Goal: Information Seeking & Learning: Learn about a topic

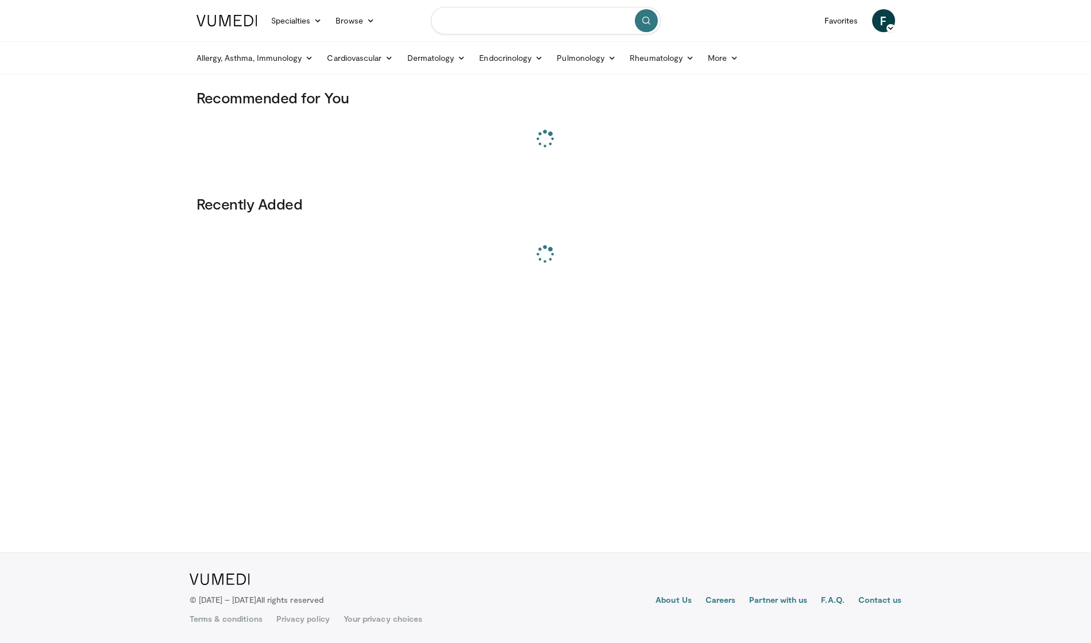
click at [580, 28] on input "Search topics, interventions" at bounding box center [546, 21] width 230 height 28
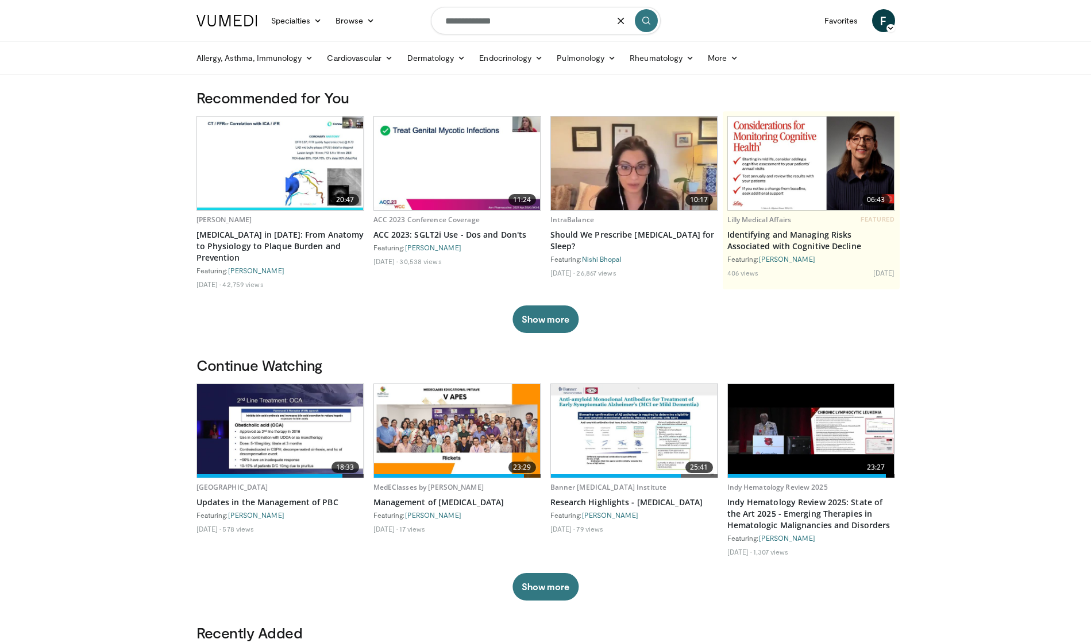
type input "**********"
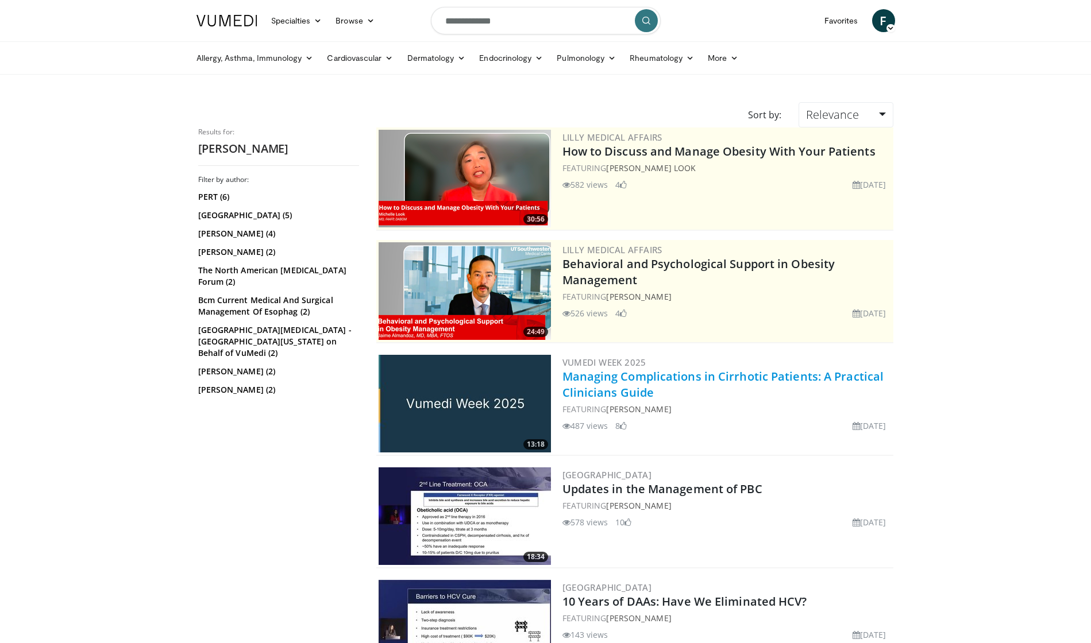
click at [619, 394] on link "Managing Complications in Cirrhotic Patients: A Practical Clinicians Guide" at bounding box center [723, 385] width 322 height 32
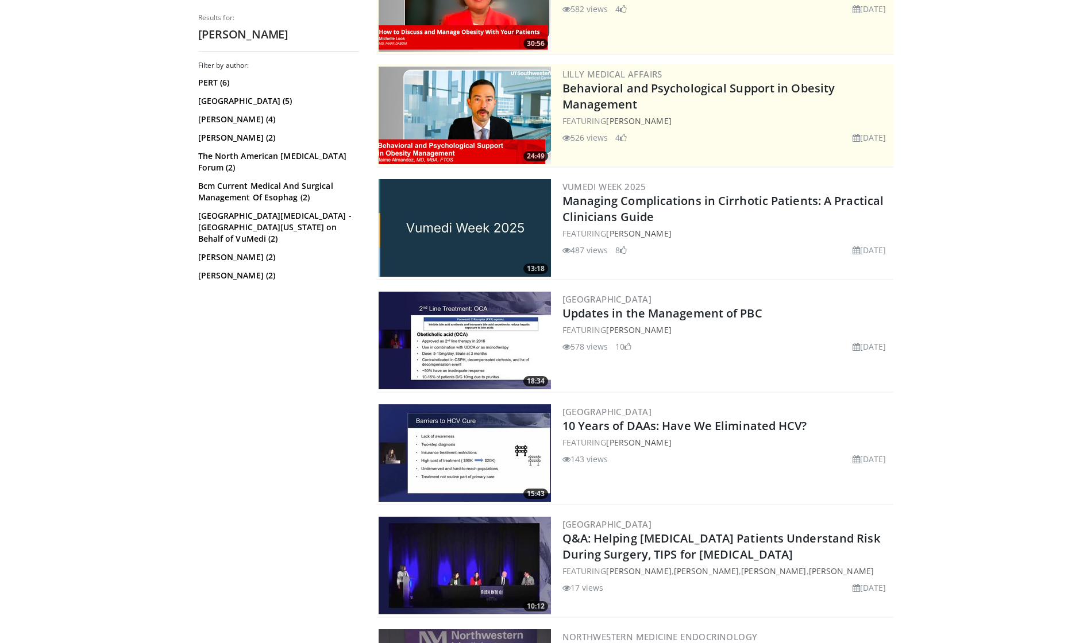
scroll to position [176, 0]
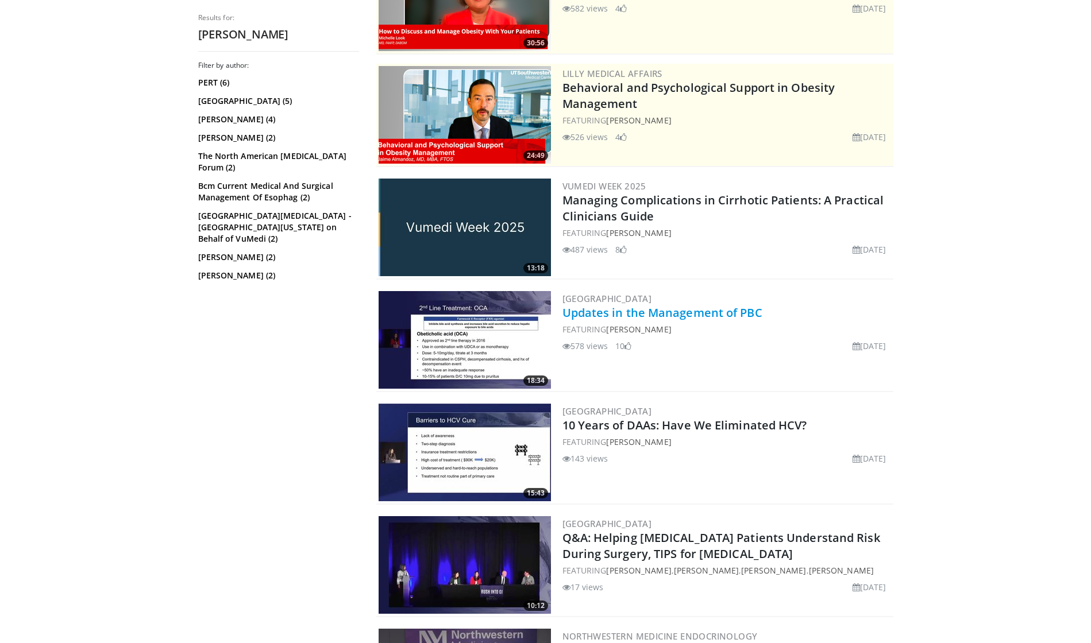
click at [604, 315] on link "Updates in the Management of PBC" at bounding box center [662, 313] width 200 height 16
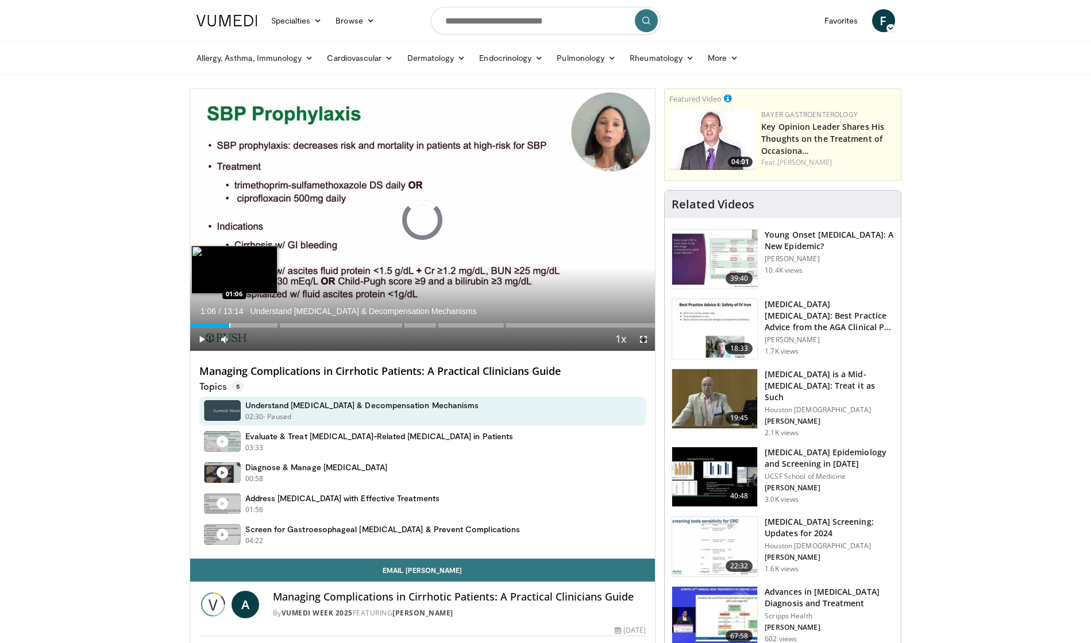
click at [229, 325] on div "Progress Bar" at bounding box center [229, 325] width 1 height 5
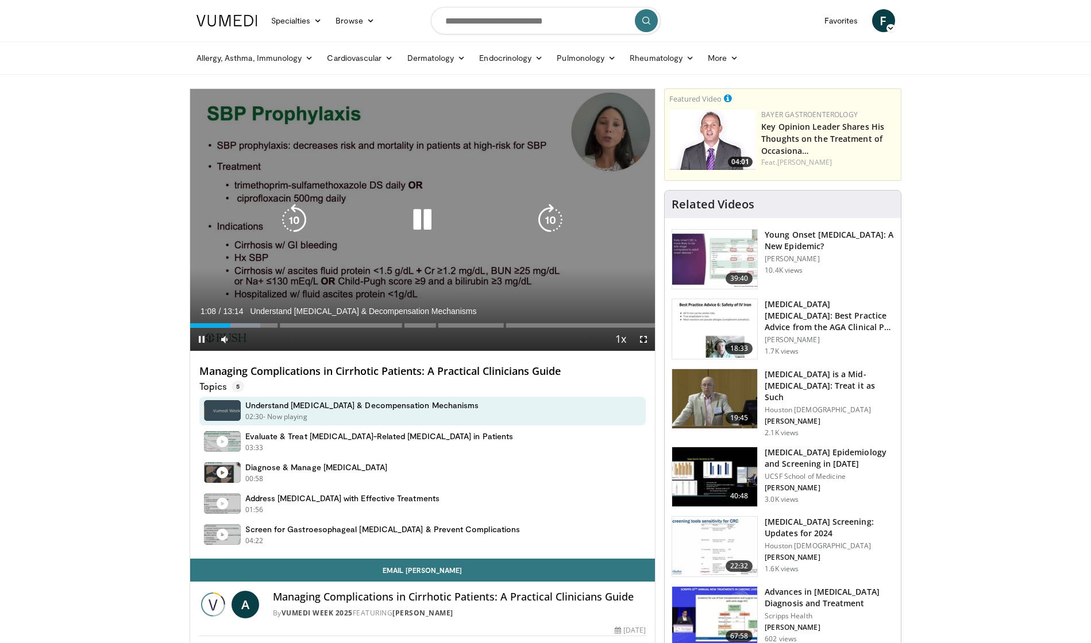
click at [554, 215] on icon "Video Player" at bounding box center [550, 220] width 32 height 32
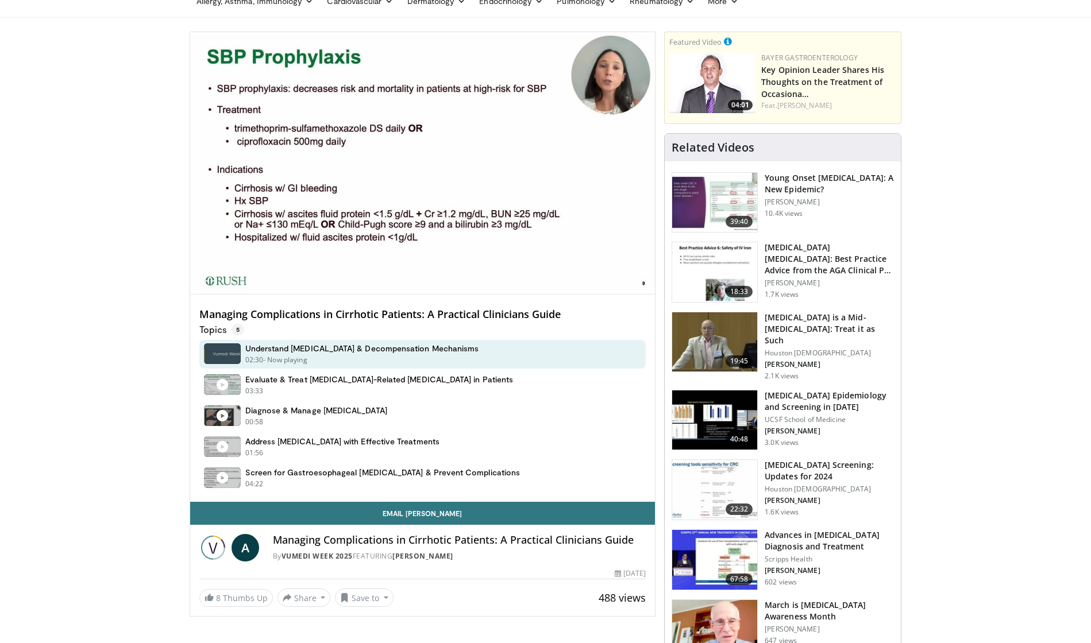
scroll to position [10, 0]
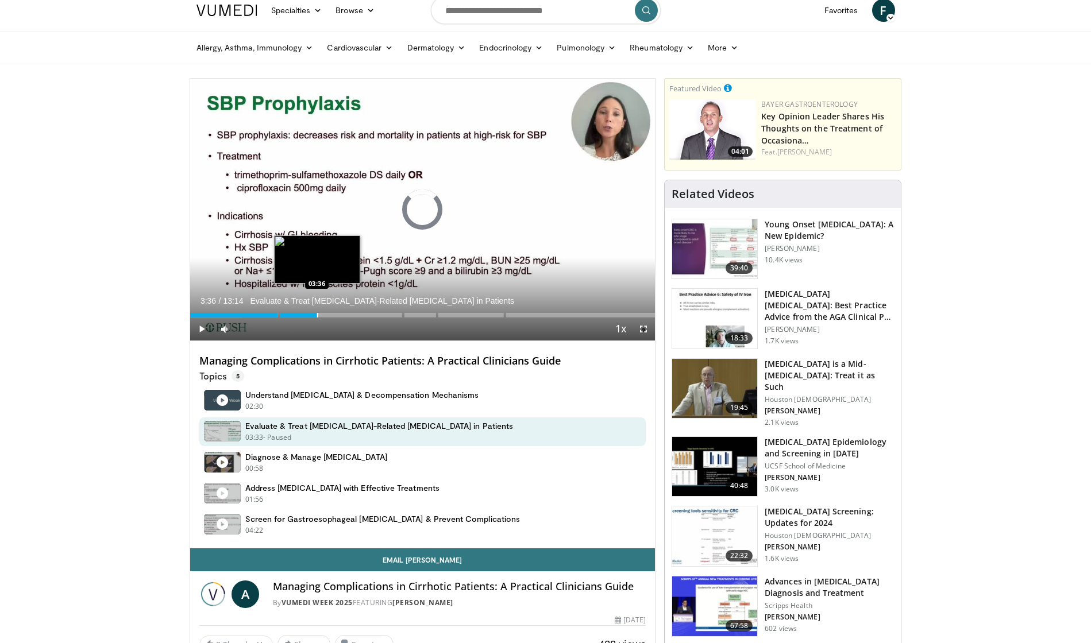
click at [317, 315] on div "Progress Bar" at bounding box center [317, 315] width 1 height 5
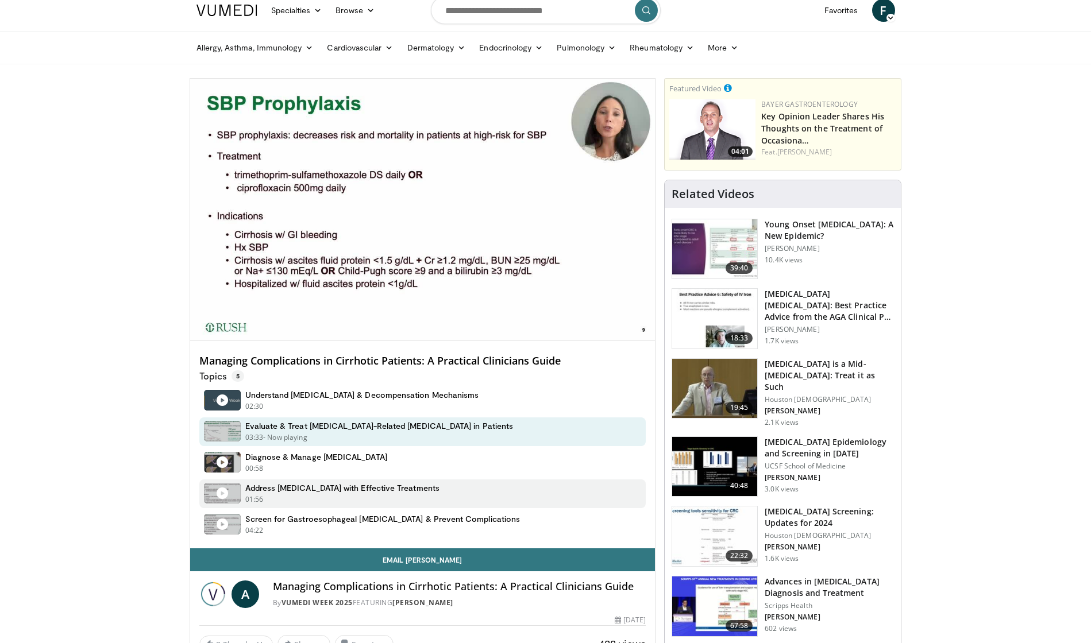
click at [329, 492] on h4 "Address Hepatic Encephalopathy with Effective Treatments" at bounding box center [342, 488] width 194 height 10
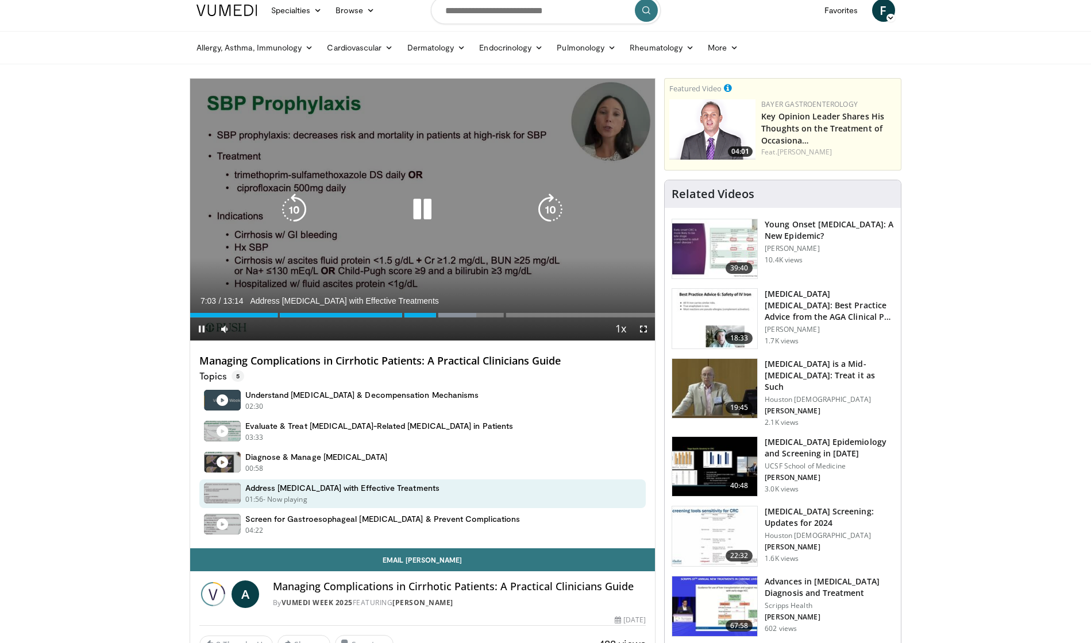
click at [547, 204] on icon "Video Player" at bounding box center [550, 210] width 32 height 32
click at [547, 205] on icon "Video Player" at bounding box center [550, 210] width 32 height 32
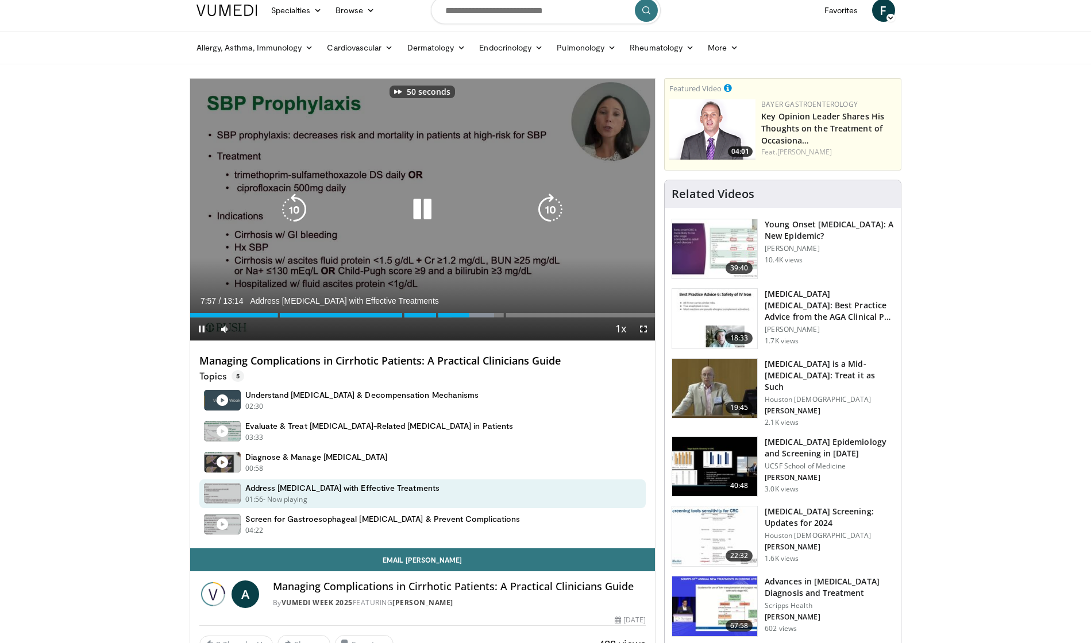
click at [547, 205] on icon "Video Player" at bounding box center [550, 210] width 32 height 32
click at [548, 205] on icon "Video Player" at bounding box center [550, 210] width 32 height 32
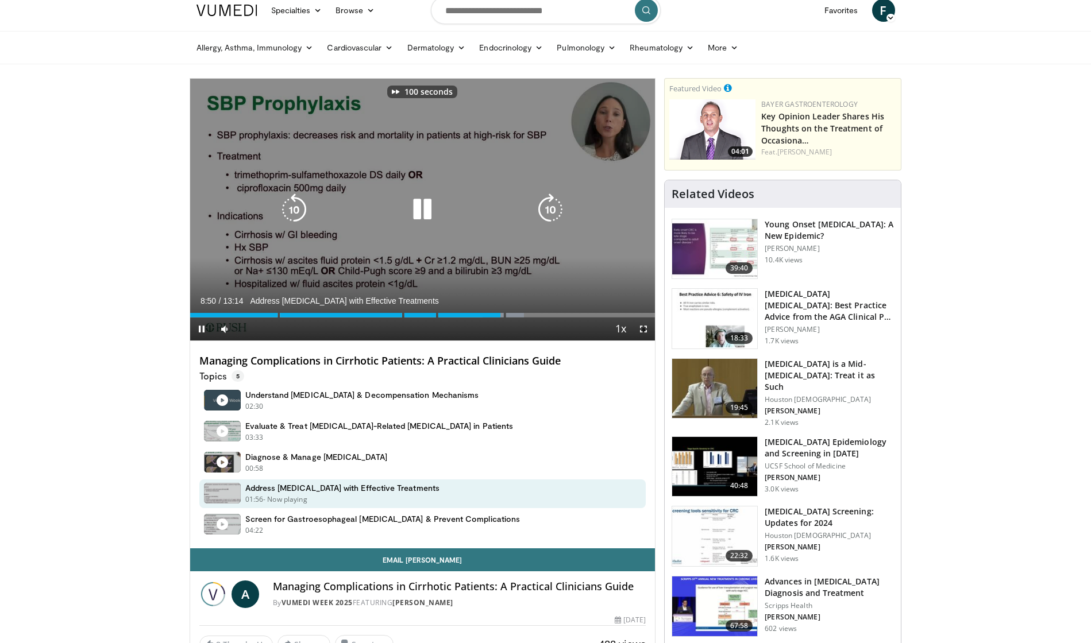
click at [548, 205] on icon "Video Player" at bounding box center [550, 210] width 32 height 32
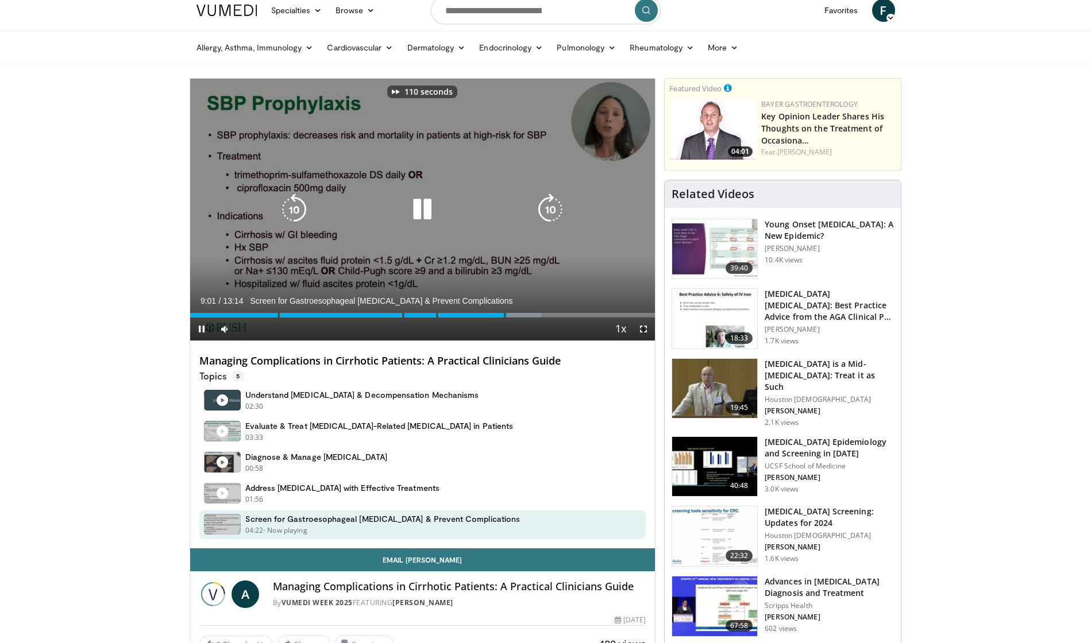
click at [548, 206] on icon "Video Player" at bounding box center [550, 210] width 32 height 32
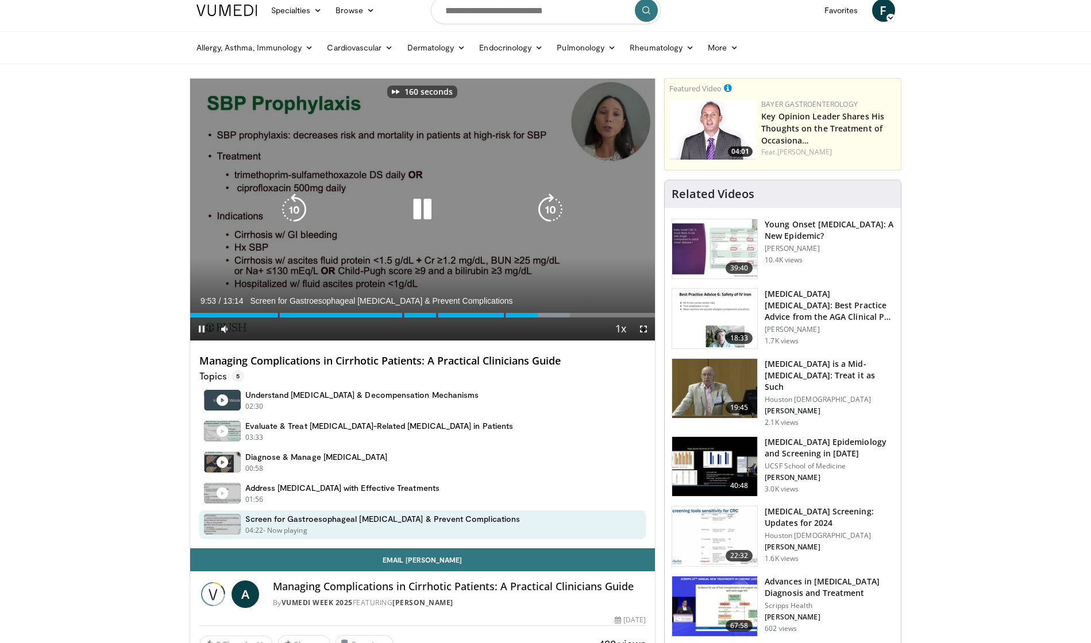
click at [548, 206] on icon "Video Player" at bounding box center [550, 210] width 32 height 32
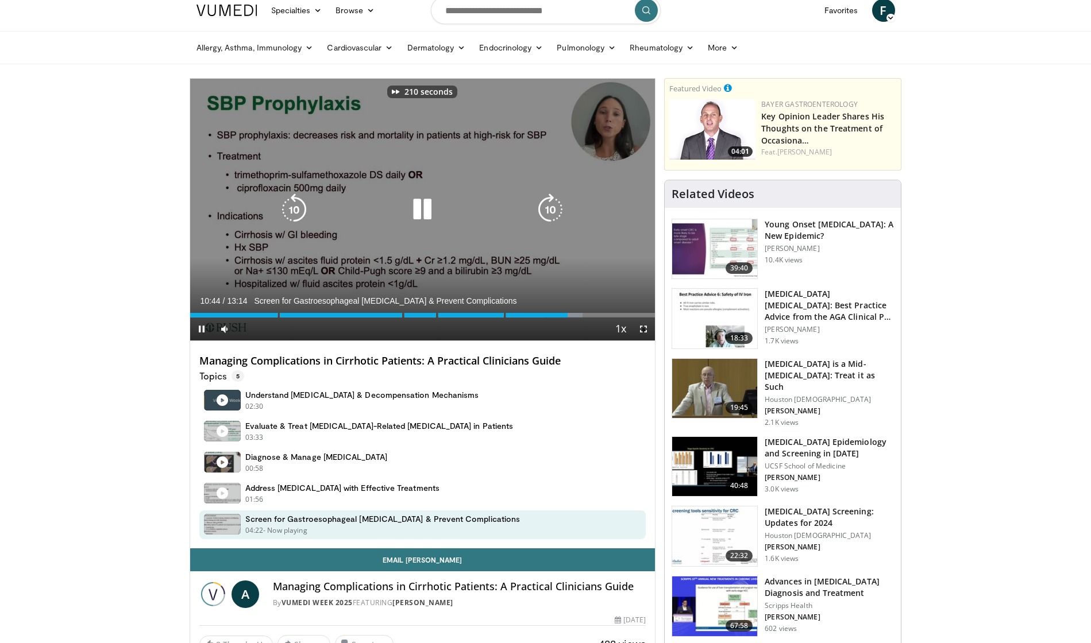
click at [548, 206] on icon "Video Player" at bounding box center [550, 210] width 32 height 32
click at [425, 207] on icon "Video Player" at bounding box center [422, 210] width 32 height 32
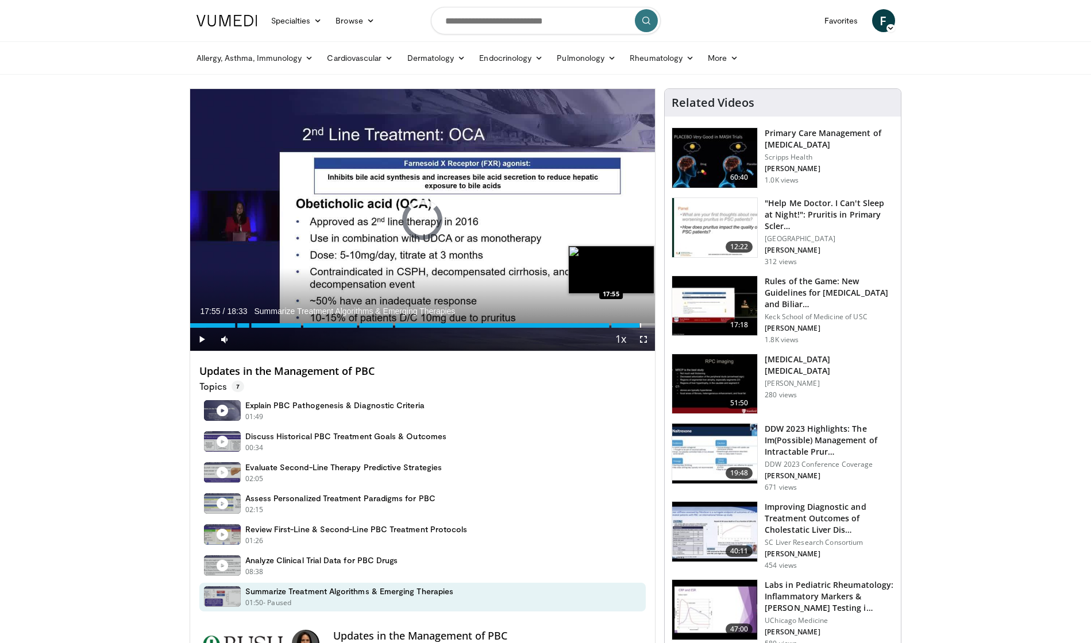
click at [640, 325] on div "Progress Bar" at bounding box center [640, 325] width 1 height 5
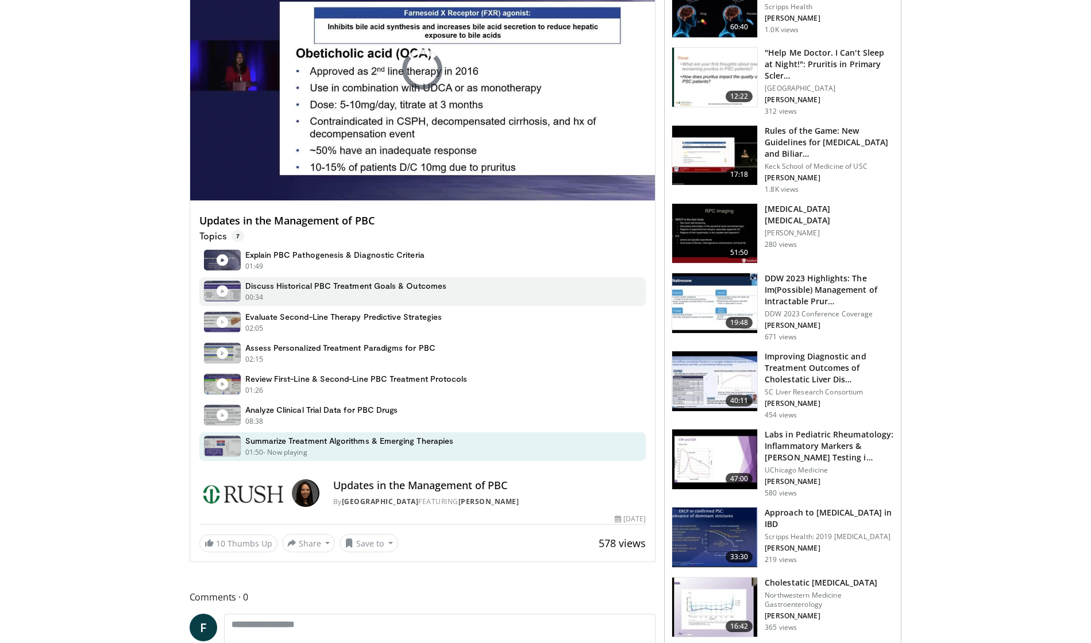
scroll to position [167, 0]
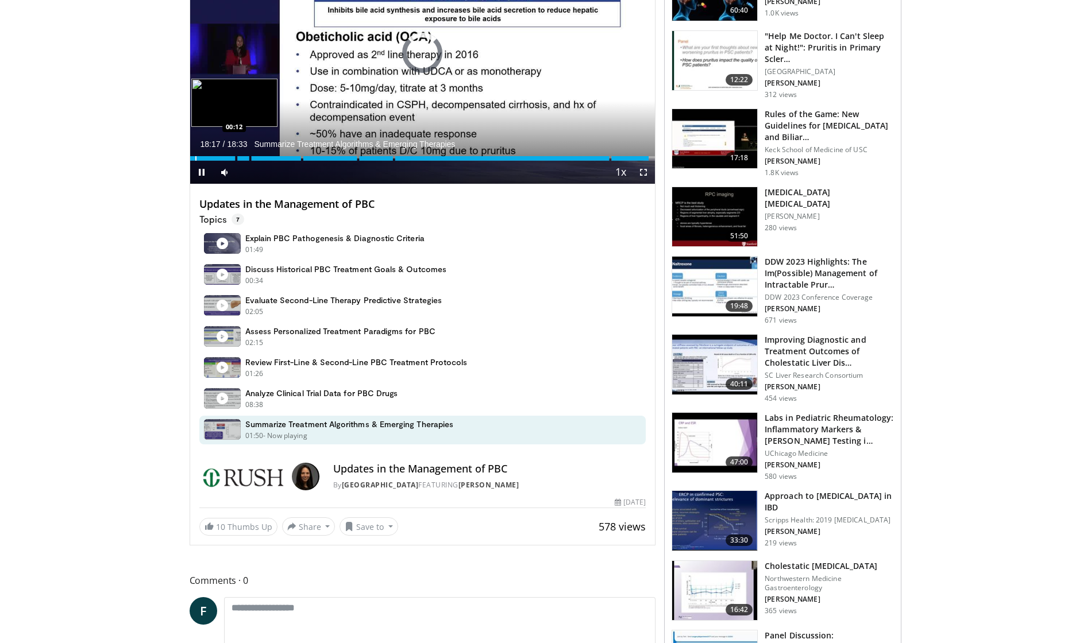
click at [195, 157] on div "Progress Bar" at bounding box center [195, 158] width 1 height 5
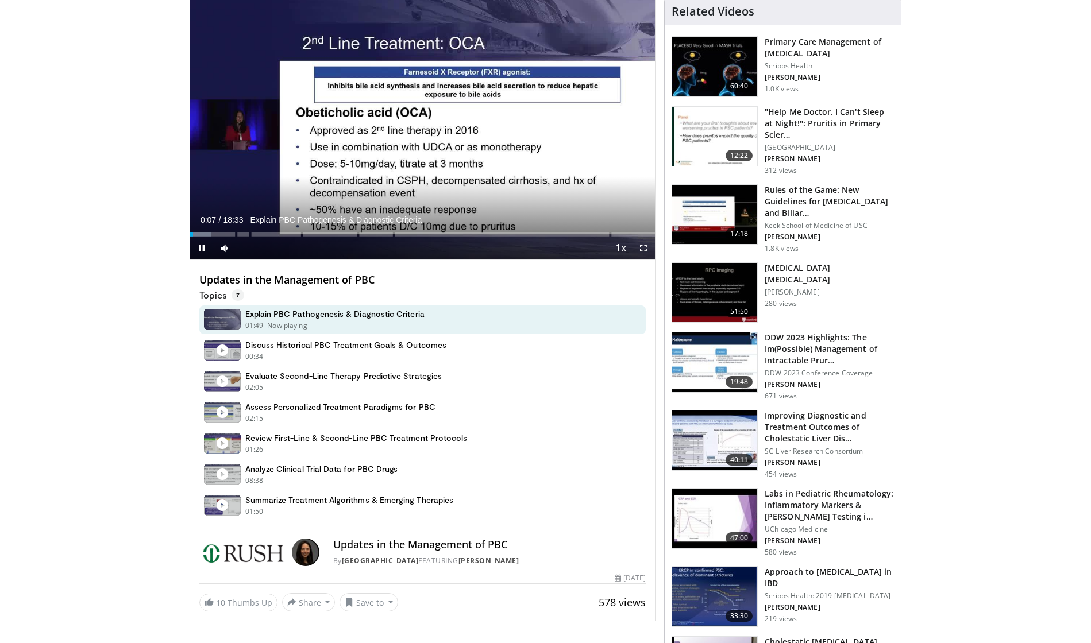
scroll to position [84, 0]
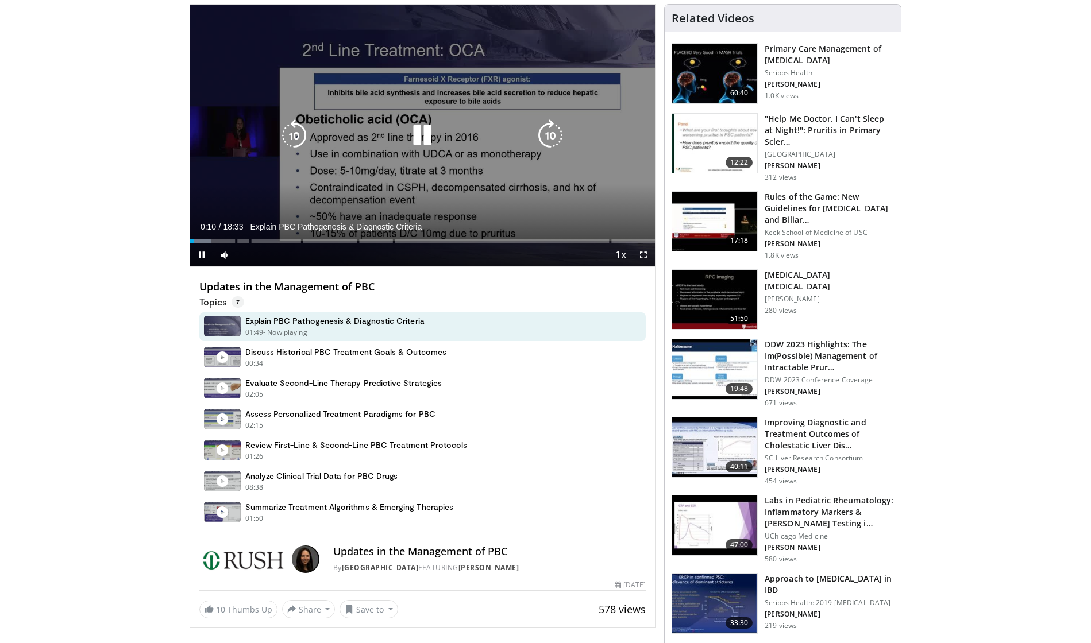
click at [294, 134] on icon "Video Player" at bounding box center [294, 135] width 32 height 32
click at [287, 132] on icon "Video Player" at bounding box center [294, 135] width 32 height 32
click at [419, 130] on icon "Video Player" at bounding box center [422, 135] width 32 height 32
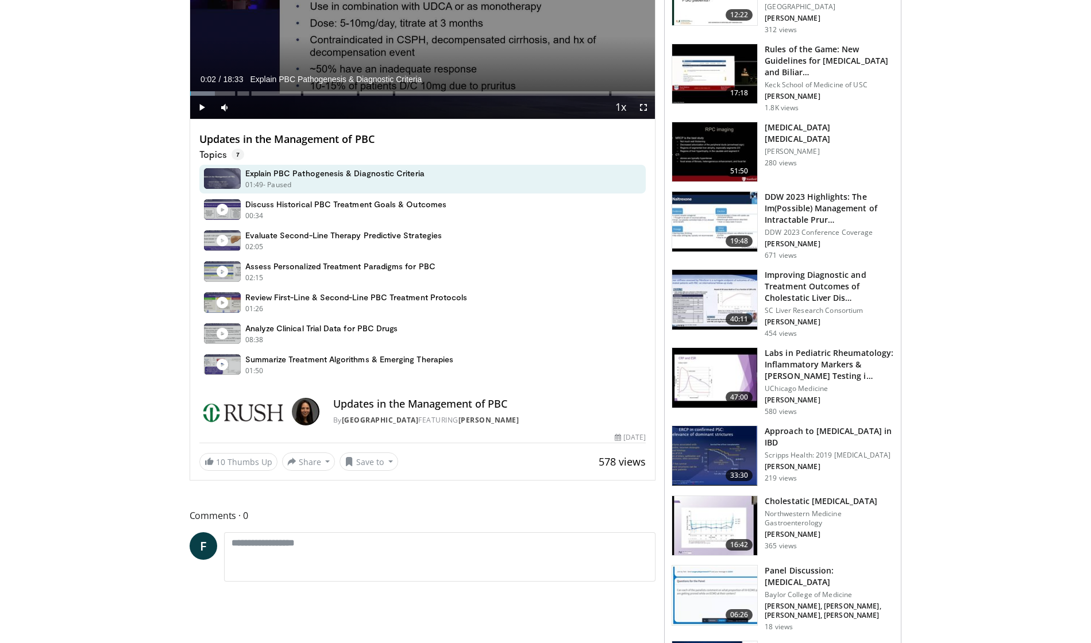
scroll to position [250, 0]
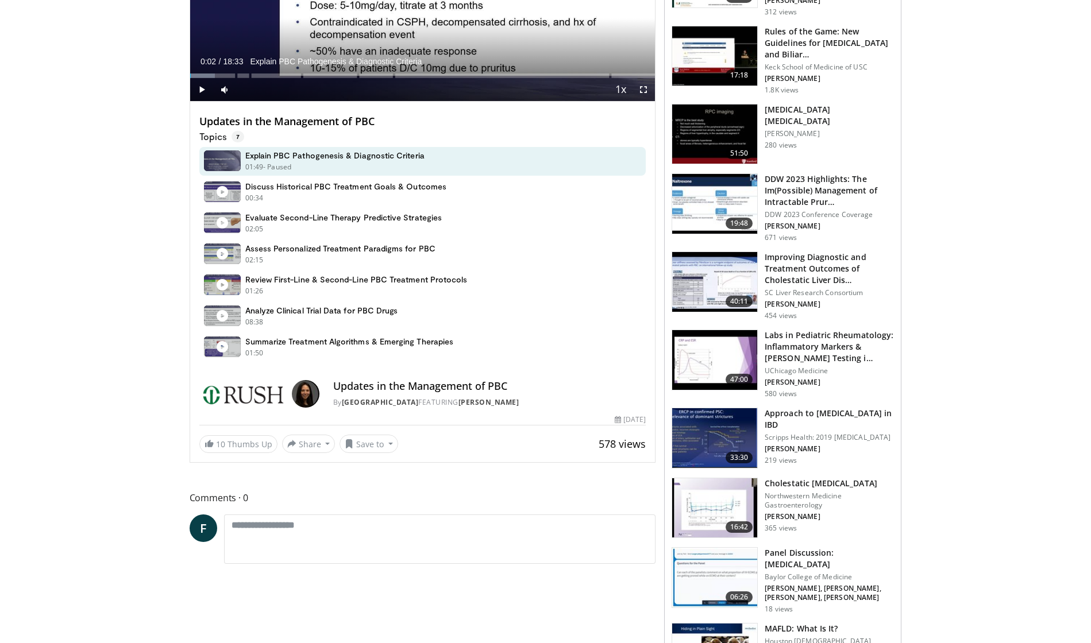
click at [348, 381] on h4 "Updates in the Management of PBC" at bounding box center [489, 386] width 313 height 13
drag, startPoint x: 348, startPoint y: 381, endPoint x: 495, endPoint y: 383, distance: 147.1
click at [495, 383] on h4 "Updates in the Management of PBC" at bounding box center [489, 386] width 313 height 13
copy h4 "Updates in the Management of PBC"
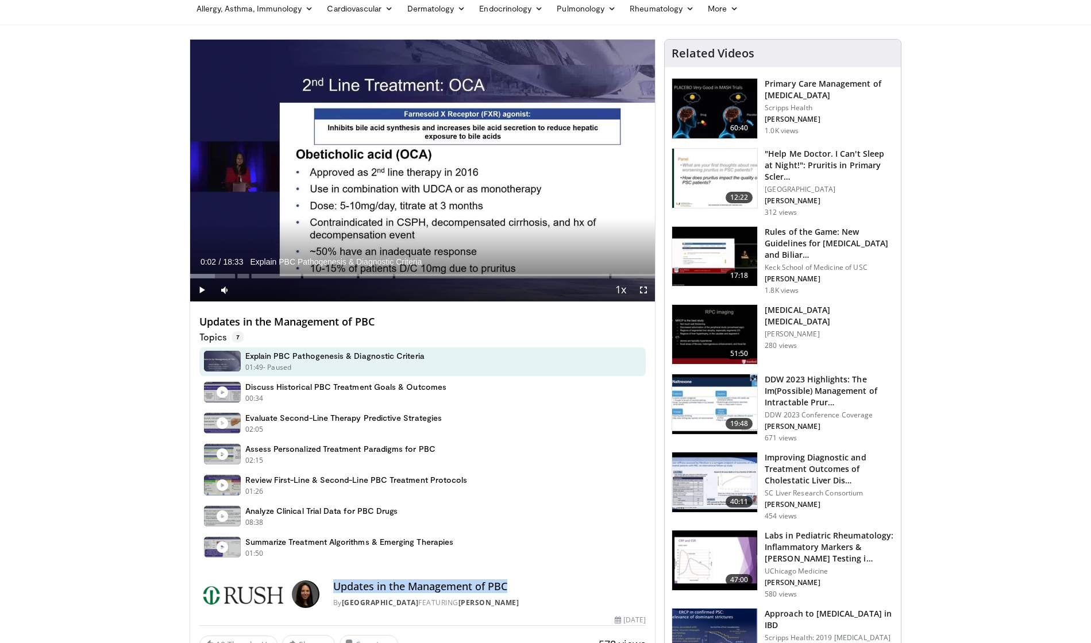
scroll to position [39, 0]
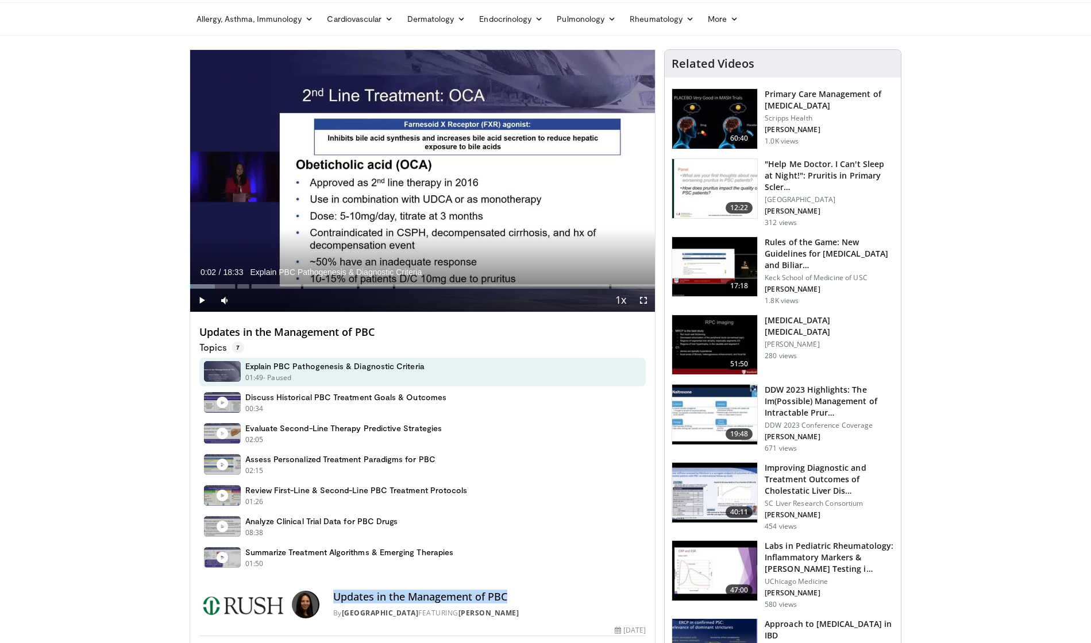
click at [202, 285] on div "Progress Bar" at bounding box center [202, 286] width 1 height 5
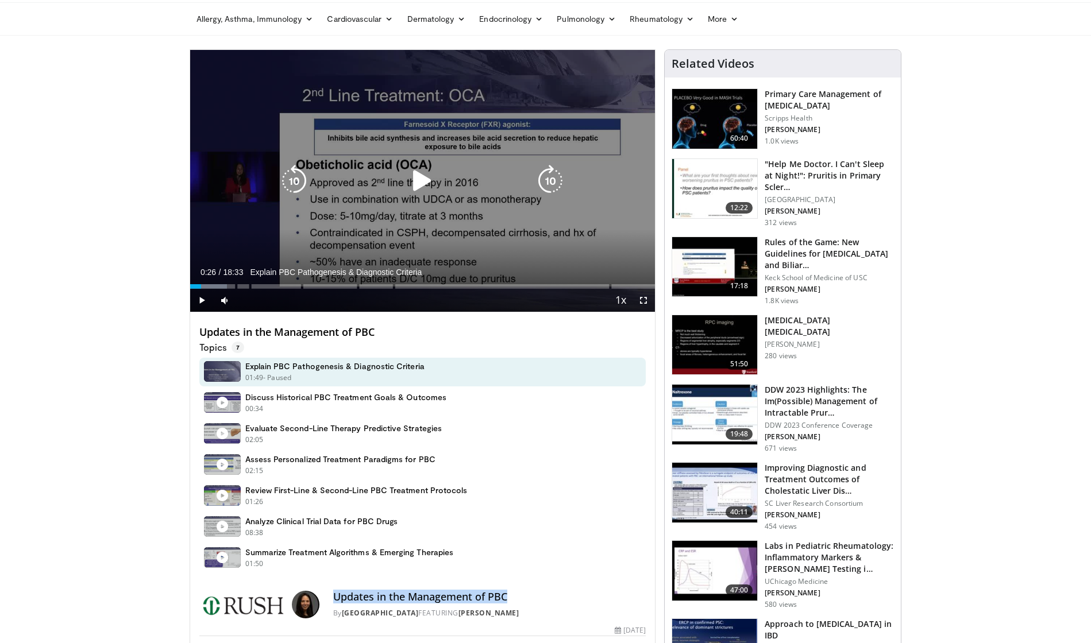
click at [419, 187] on icon "Video Player" at bounding box center [422, 181] width 32 height 32
click at [428, 182] on icon "Video Player" at bounding box center [422, 181] width 32 height 32
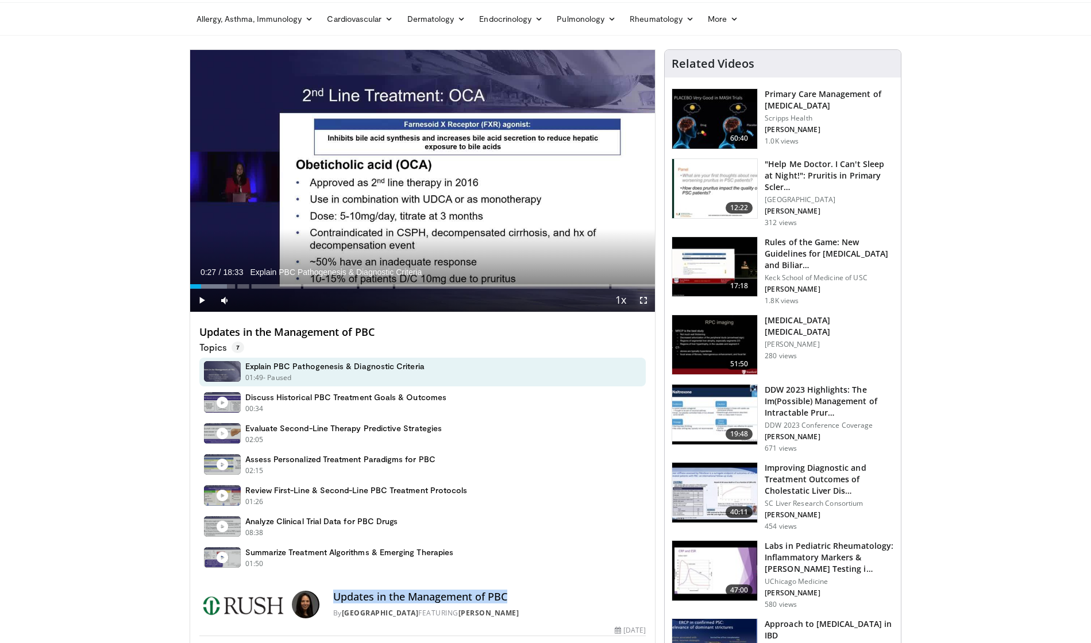
click at [646, 300] on span "Video Player" at bounding box center [643, 300] width 23 height 23
click at [278, 287] on div "Progress Bar" at bounding box center [278, 286] width 1 height 5
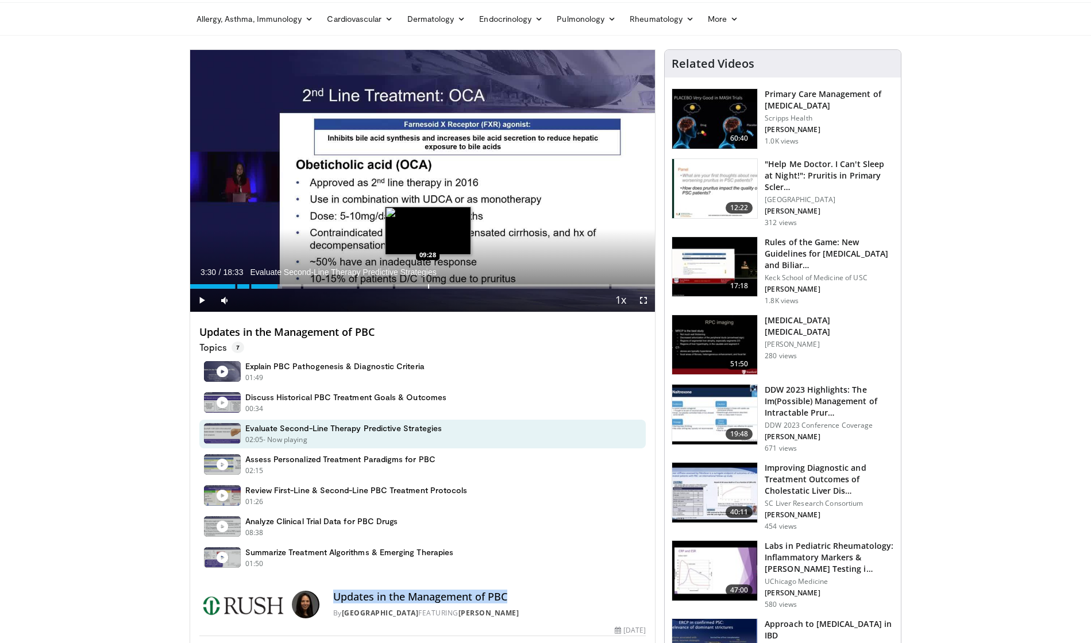
click at [428, 285] on div "Progress Bar" at bounding box center [428, 286] width 1 height 5
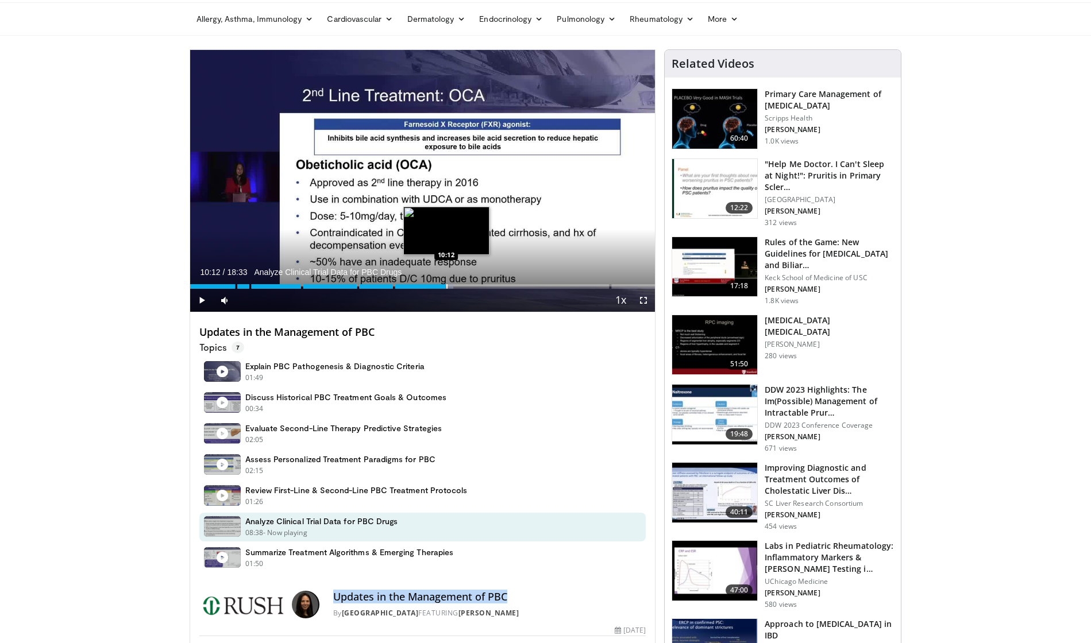
click at [446, 284] on div "Progress Bar" at bounding box center [446, 286] width 1 height 5
click at [496, 283] on div "Loaded : 56.60% 12:12 12:12" at bounding box center [422, 283] width 465 height 11
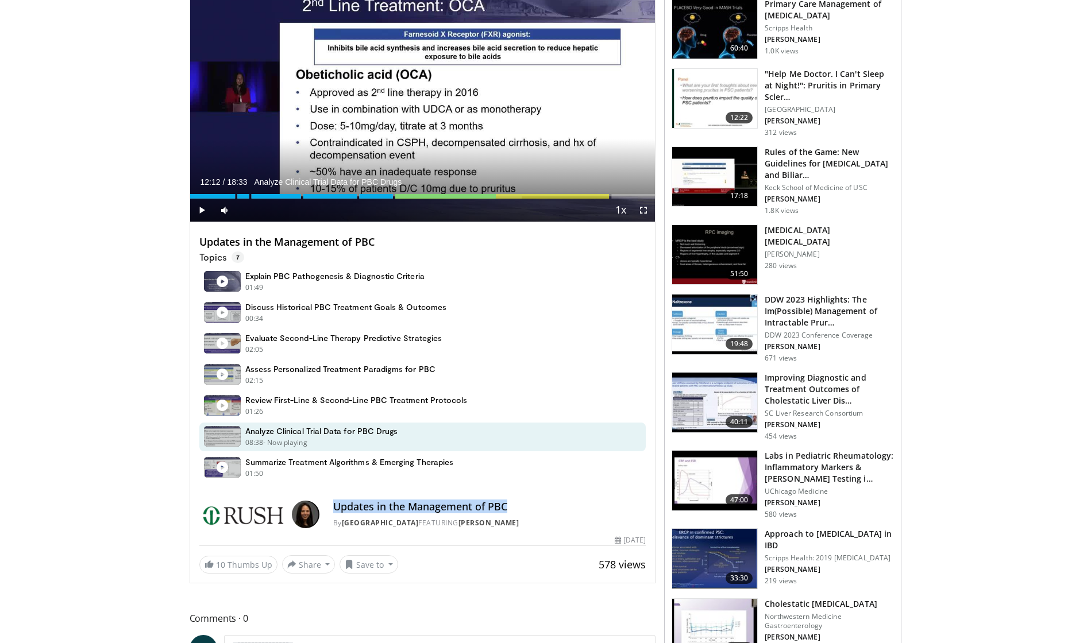
scroll to position [141, 0]
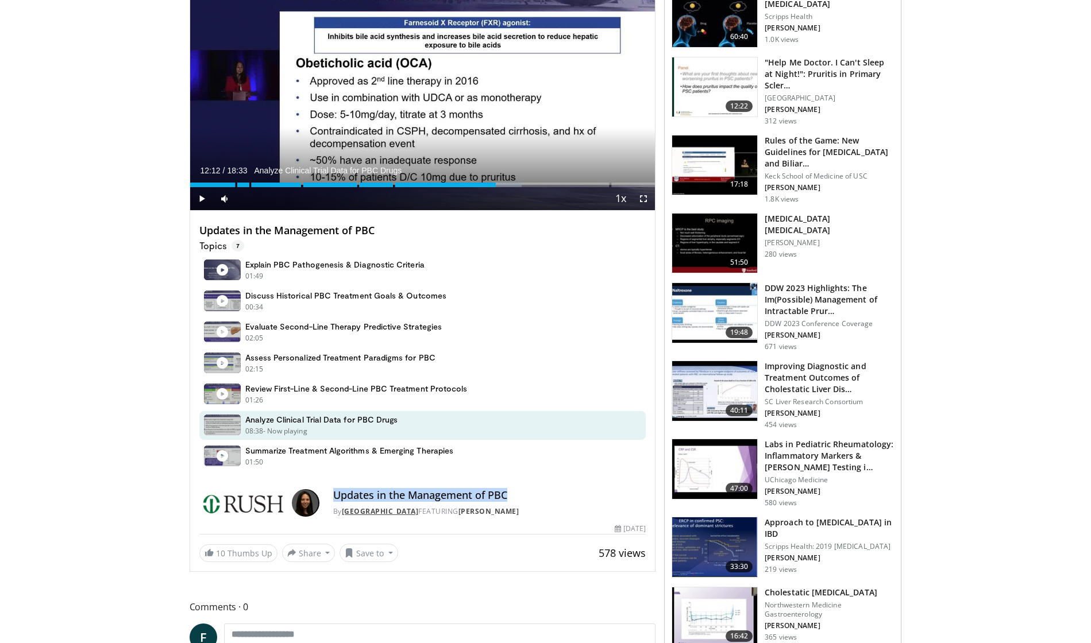
click at [387, 508] on link "Rush University Medical Center" at bounding box center [380, 512] width 77 height 10
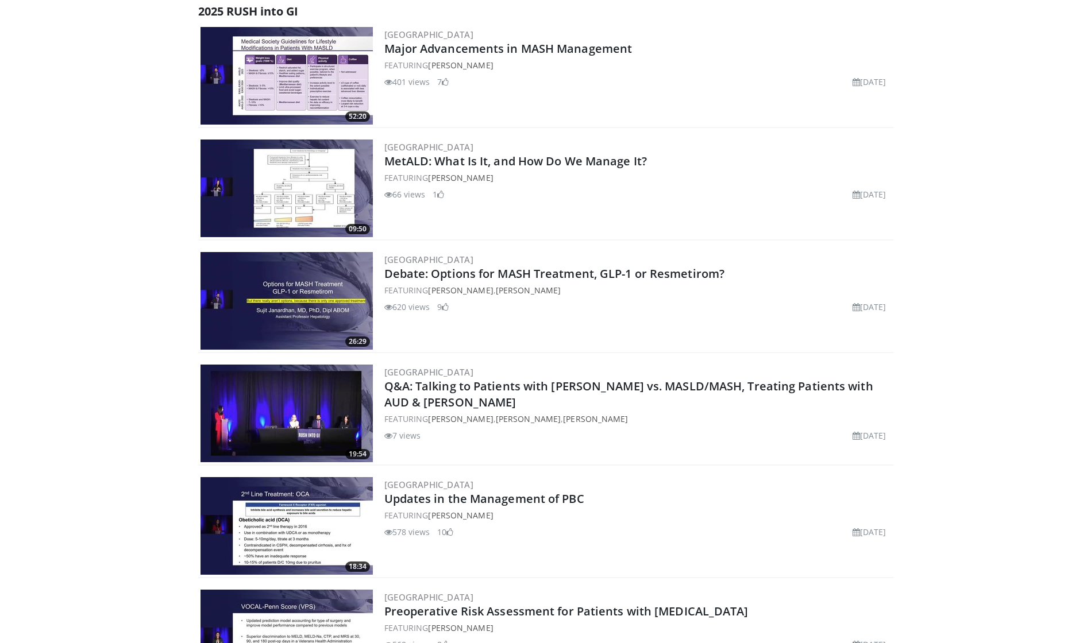
scroll to position [269, 0]
click at [292, 423] on img at bounding box center [287, 413] width 172 height 98
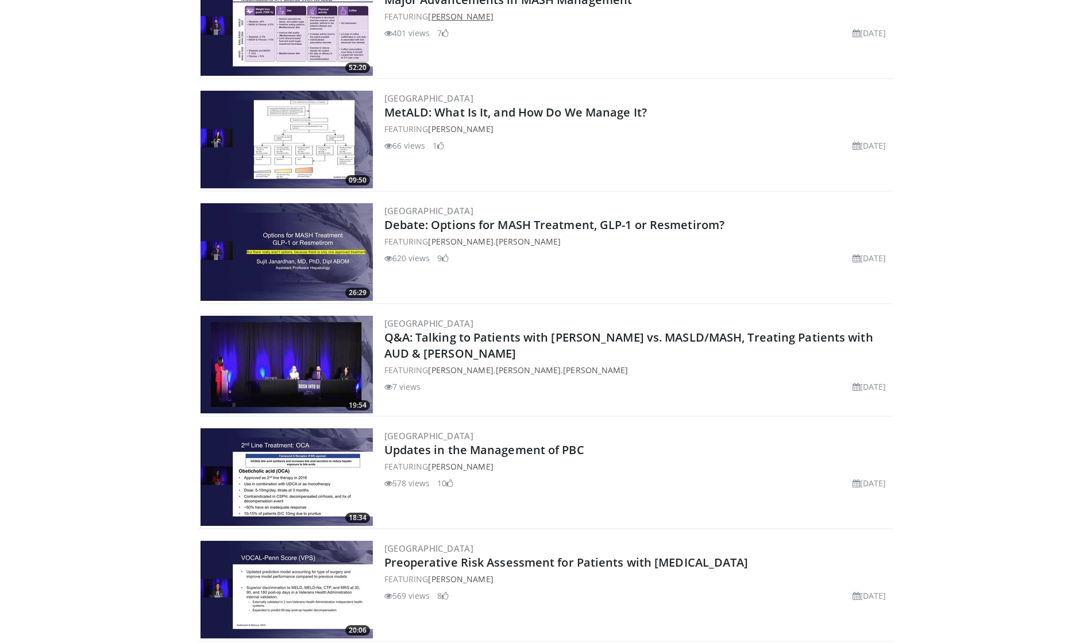
scroll to position [329, 0]
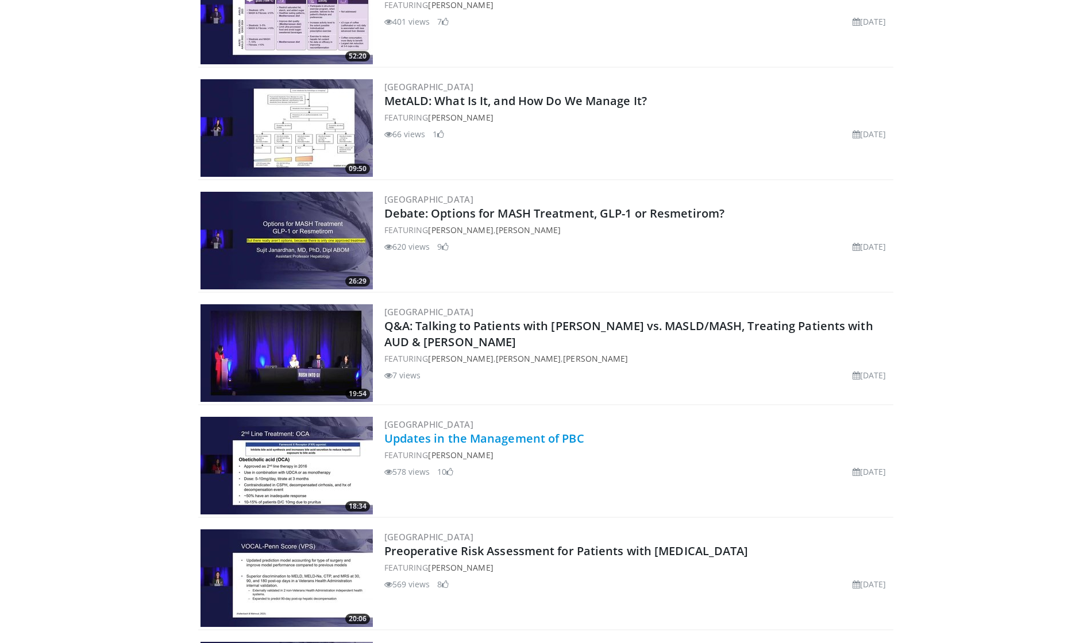
click at [448, 435] on link "Updates in the Management of PBC" at bounding box center [484, 439] width 200 height 16
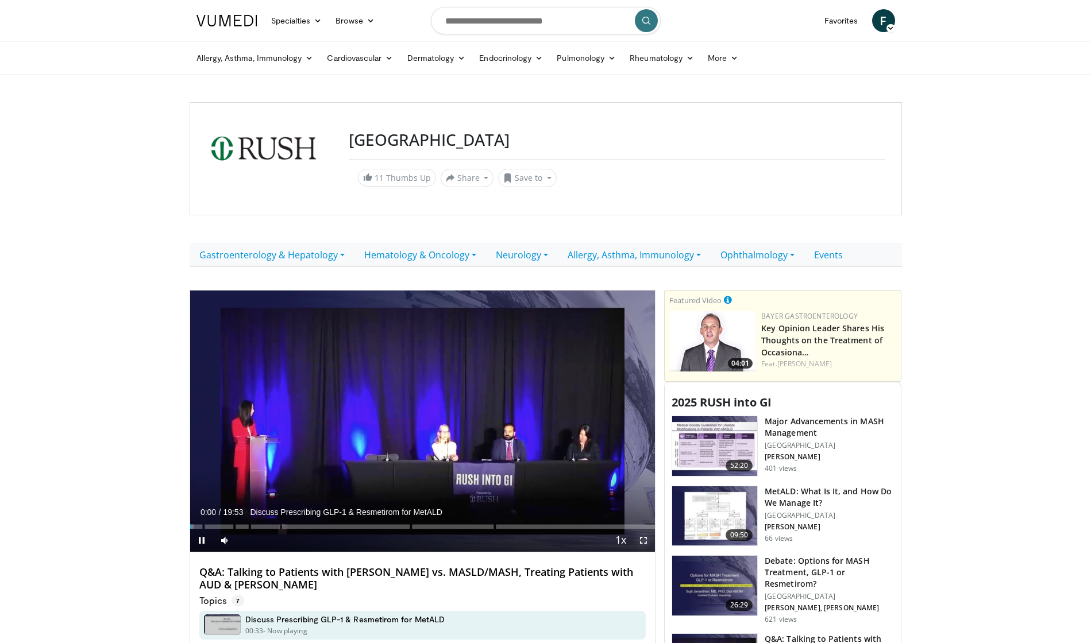
click at [638, 540] on span "Video Player" at bounding box center [643, 540] width 23 height 23
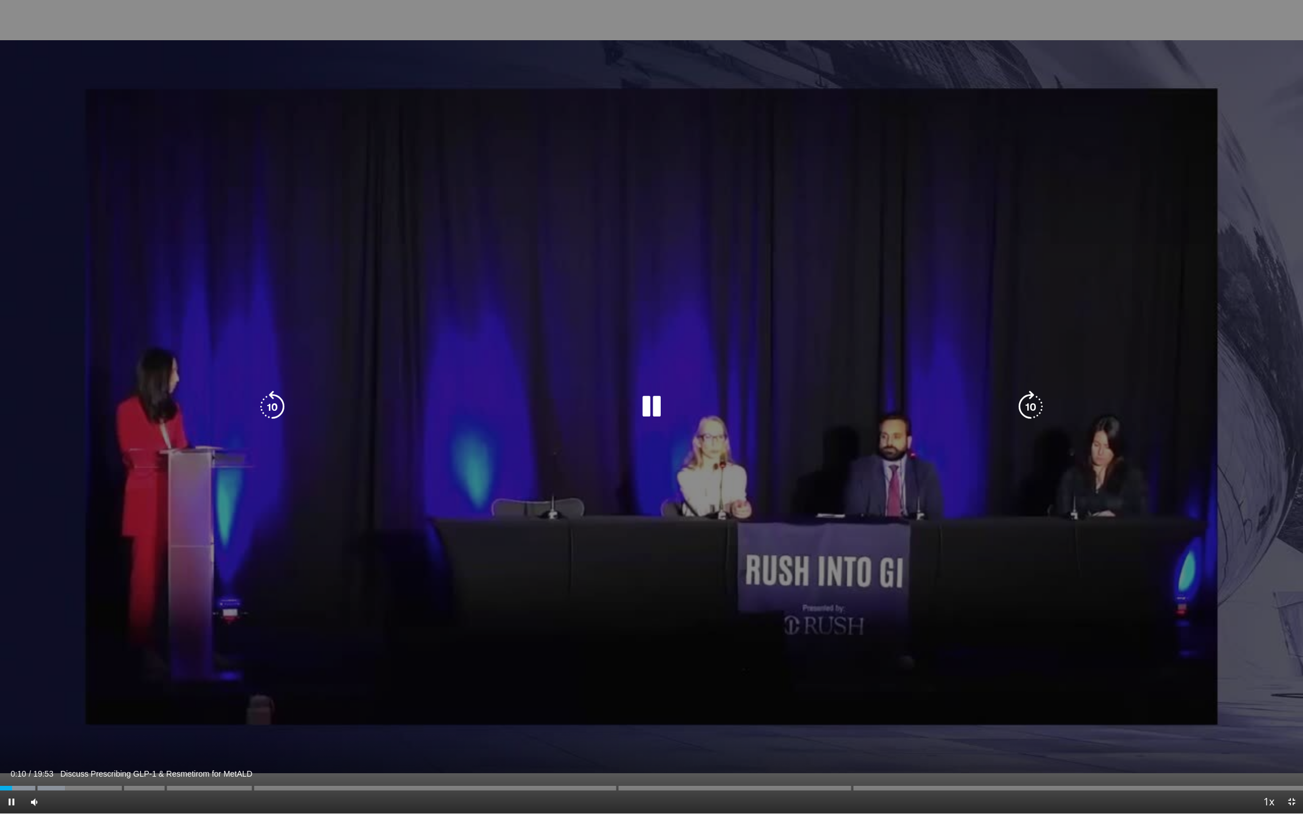
click at [667, 408] on icon "Video Player" at bounding box center [651, 407] width 32 height 32
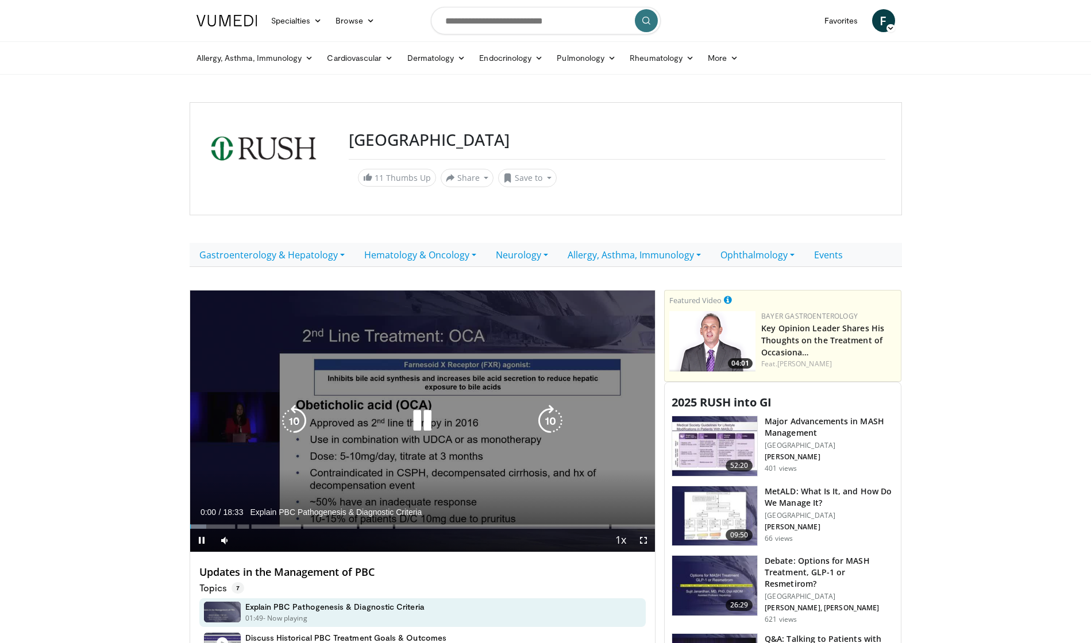
click at [421, 405] on icon "Video Player" at bounding box center [422, 421] width 32 height 32
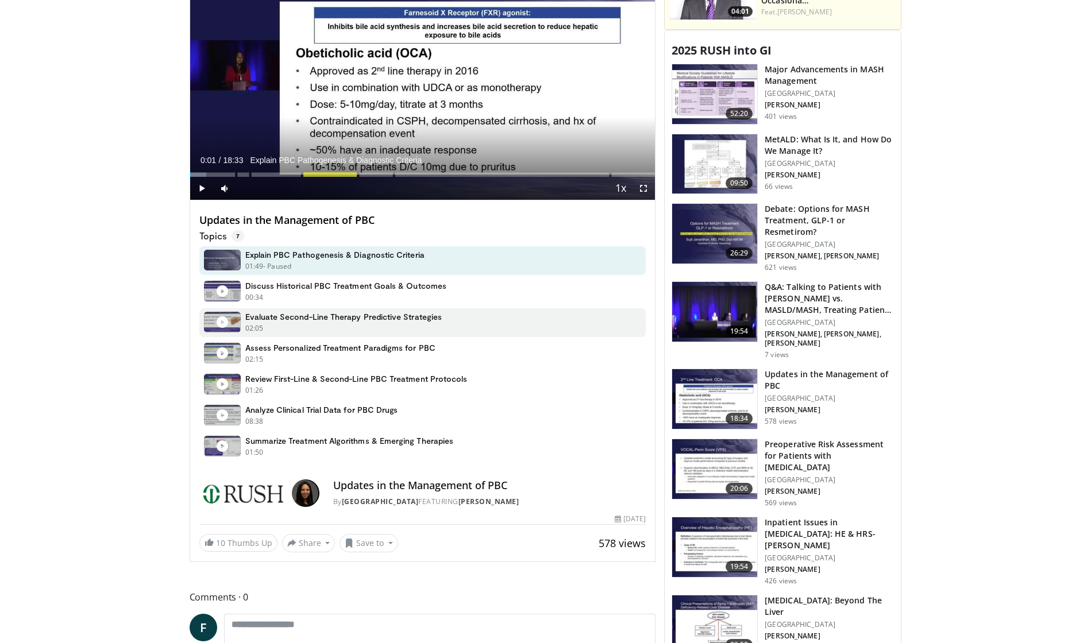
scroll to position [360, 0]
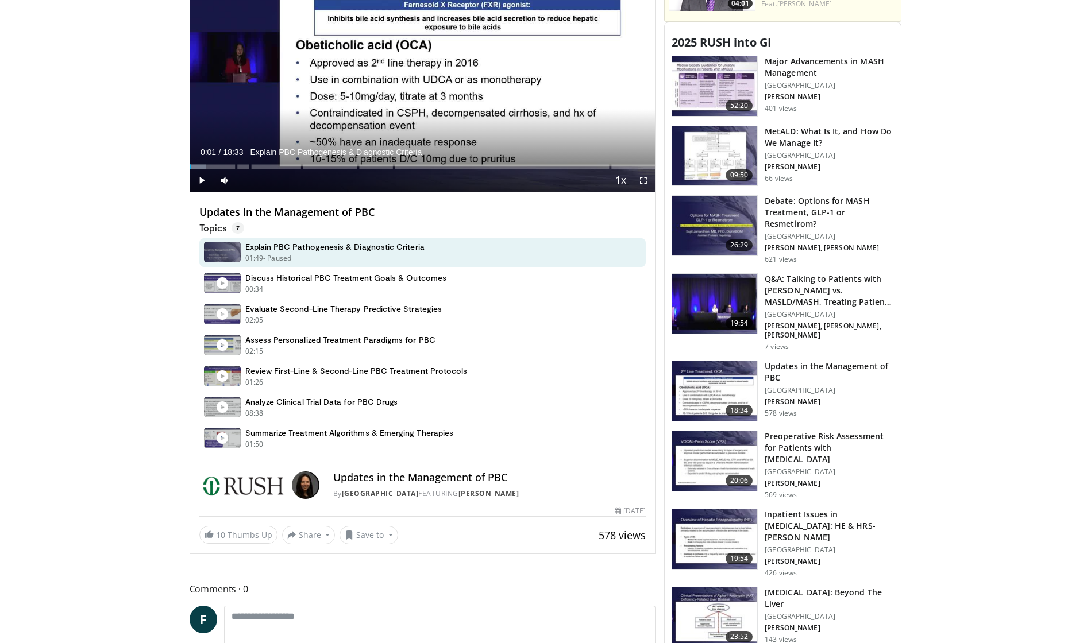
click at [519, 493] on link "[PERSON_NAME]" at bounding box center [488, 494] width 61 height 10
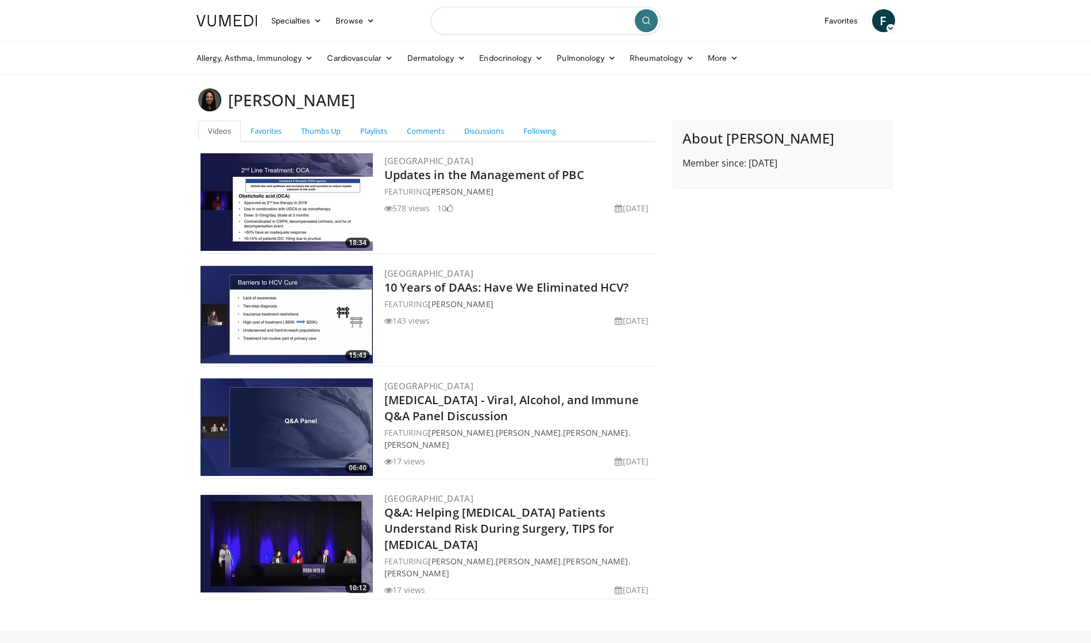
click at [467, 24] on input "Search topics, interventions" at bounding box center [546, 21] width 230 height 28
type input "**********"
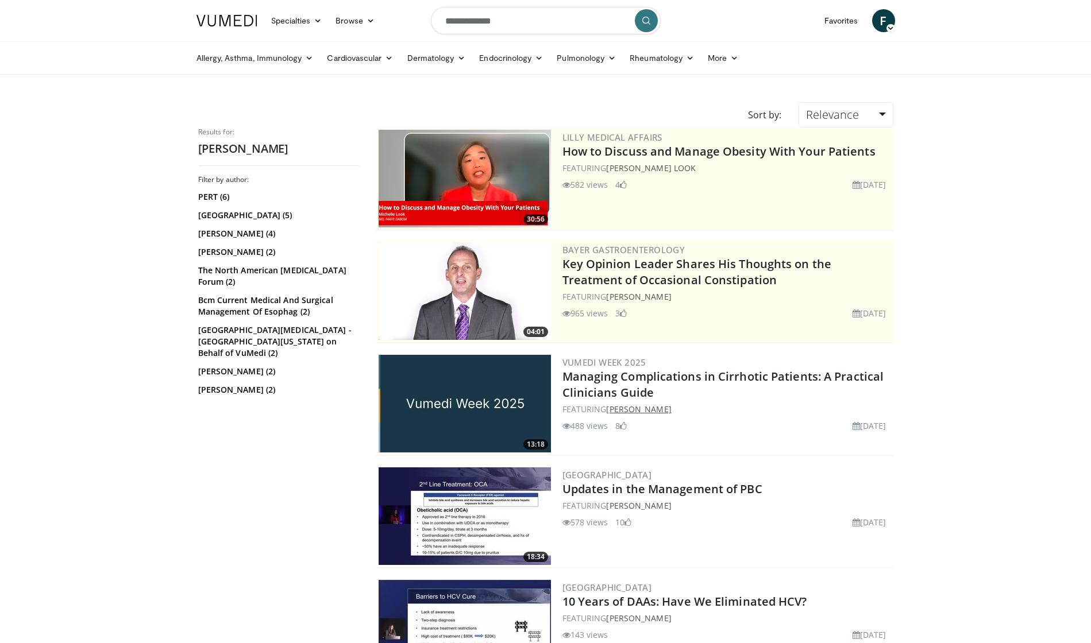
click at [623, 407] on link "[PERSON_NAME]" at bounding box center [638, 409] width 65 height 11
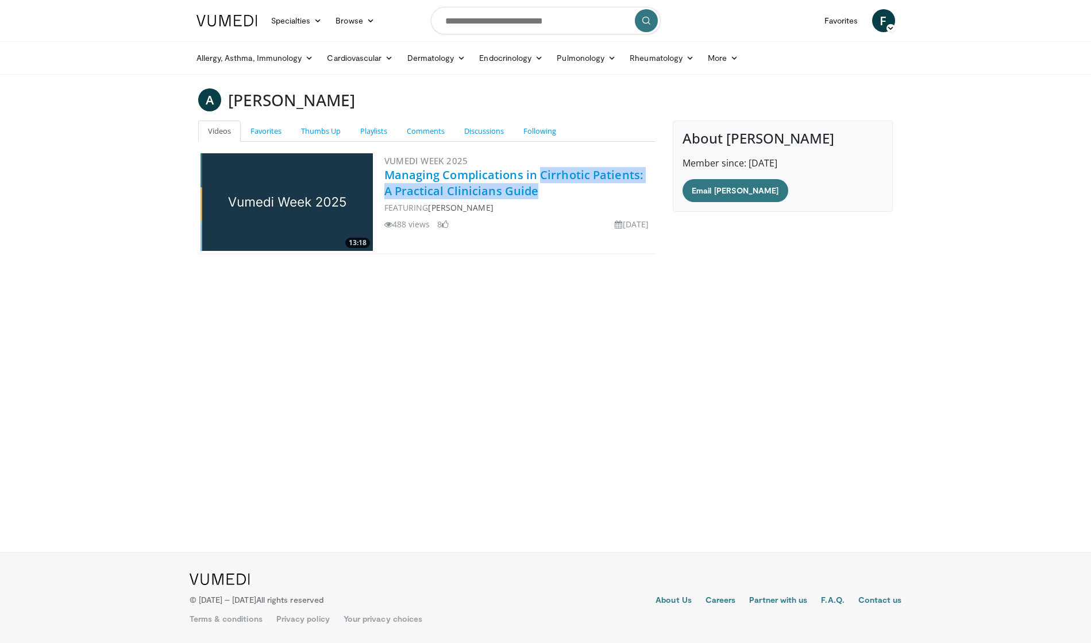
drag, startPoint x: 549, startPoint y: 194, endPoint x: 537, endPoint y: 175, distance: 21.7
click at [537, 175] on h2 "Managing Complications in Cirrhotic Patients: A Practical Clinicians Guide" at bounding box center [518, 183] width 269 height 32
copy link "Cirrhotic Patients: A Practical Clinicians Guide"
click at [437, 176] on link "Managing Complications in Cirrhotic Patients: A Practical Clinicians Guide" at bounding box center [513, 183] width 259 height 32
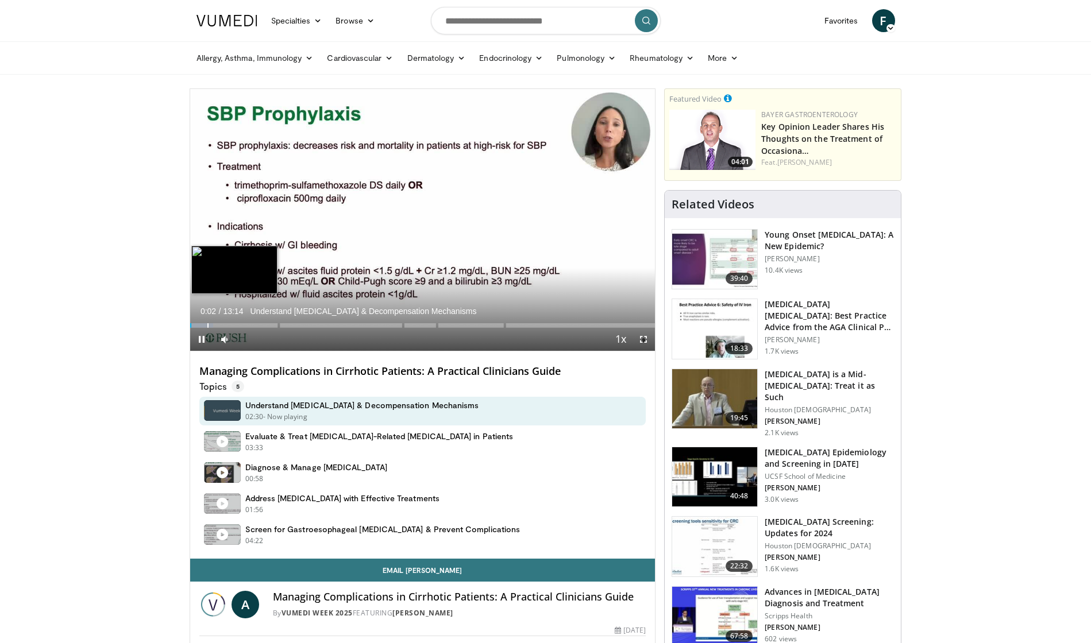
click at [207, 323] on div "00:29" at bounding box center [207, 325] width 1 height 5
click at [204, 340] on span "Video Player" at bounding box center [201, 339] width 23 height 23
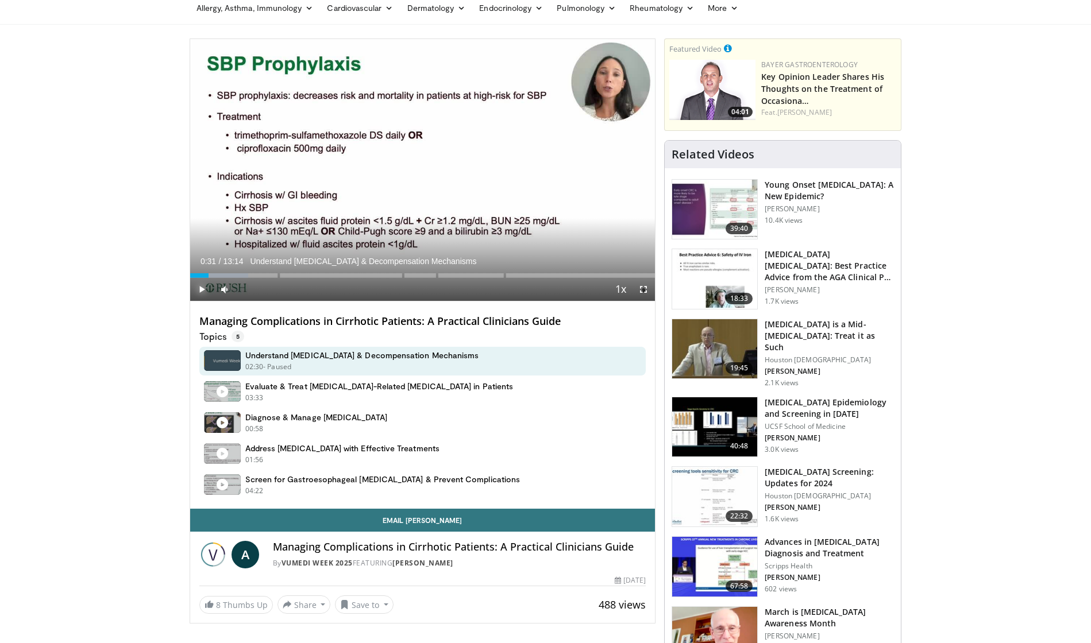
scroll to position [61, 0]
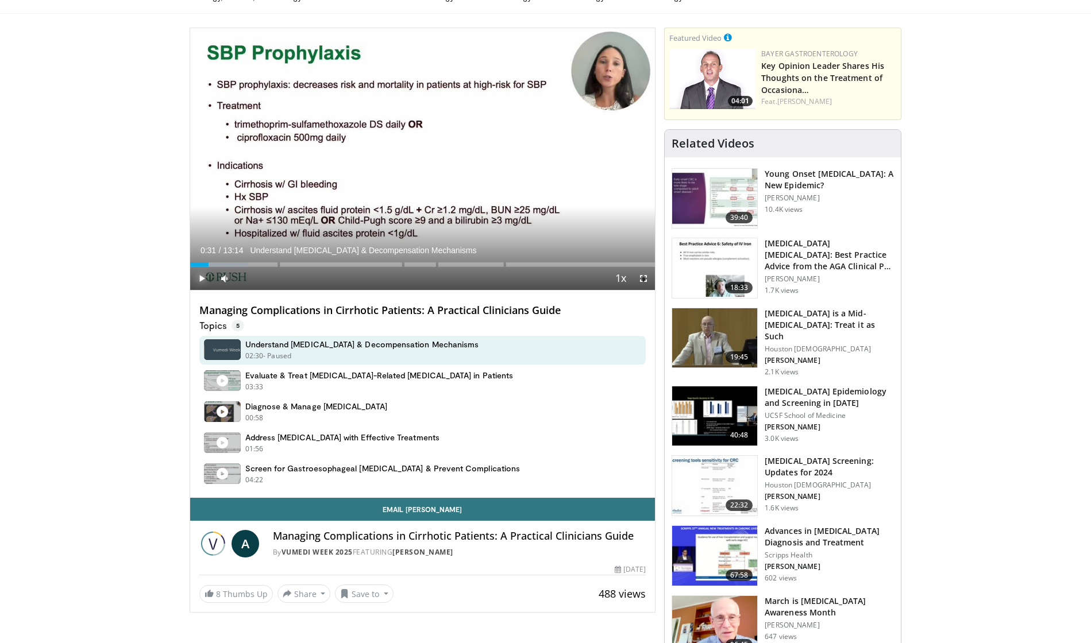
click at [201, 280] on span "Video Player" at bounding box center [201, 278] width 23 height 23
click at [206, 277] on span "Video Player" at bounding box center [201, 278] width 23 height 23
click at [201, 279] on span "Video Player" at bounding box center [201, 278] width 23 height 23
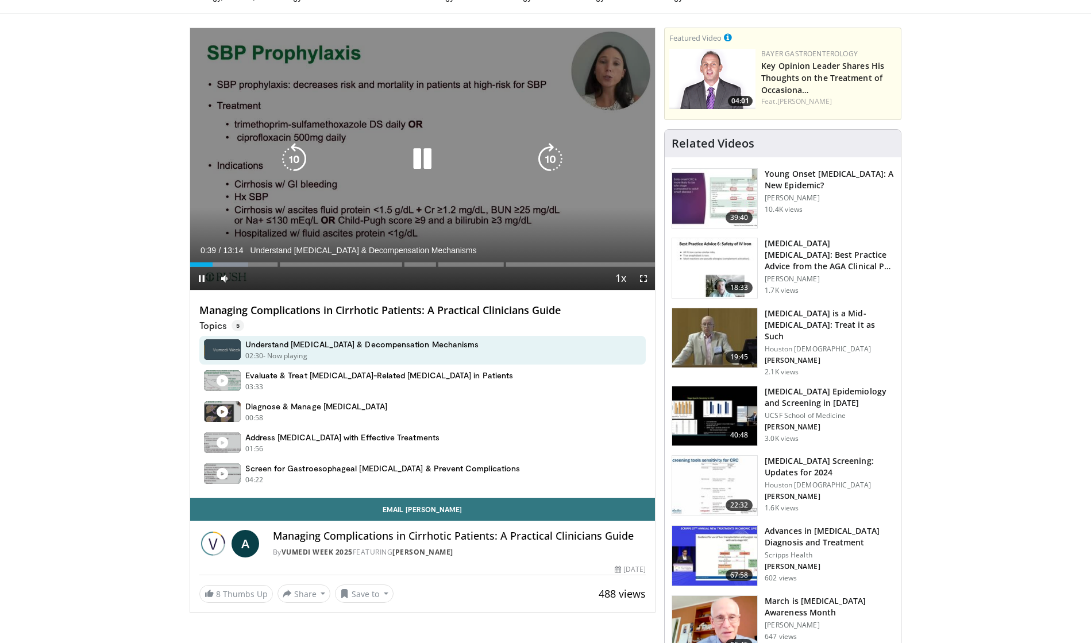
click at [429, 153] on icon "Video Player" at bounding box center [422, 159] width 32 height 32
